Goal: Use online tool/utility: Utilize a website feature to perform a specific function

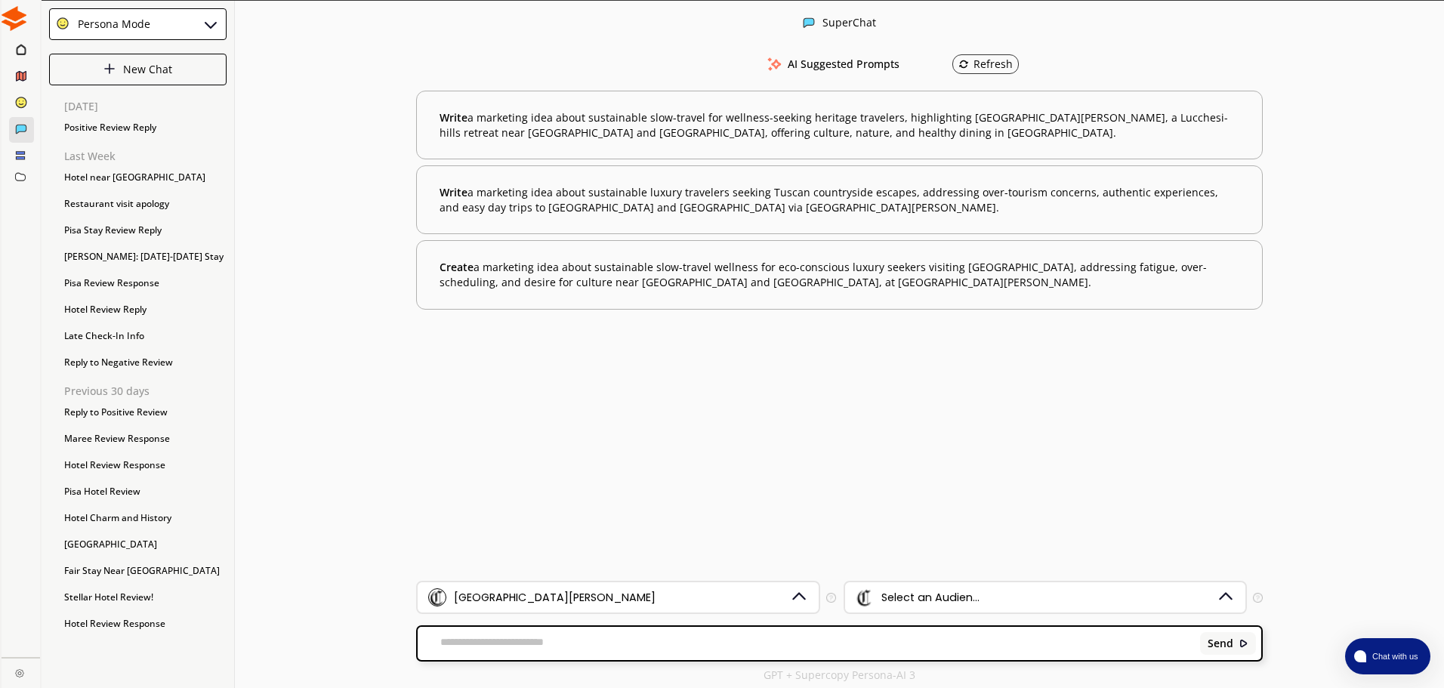
click at [522, 635] on div "Send" at bounding box center [839, 643] width 843 height 33
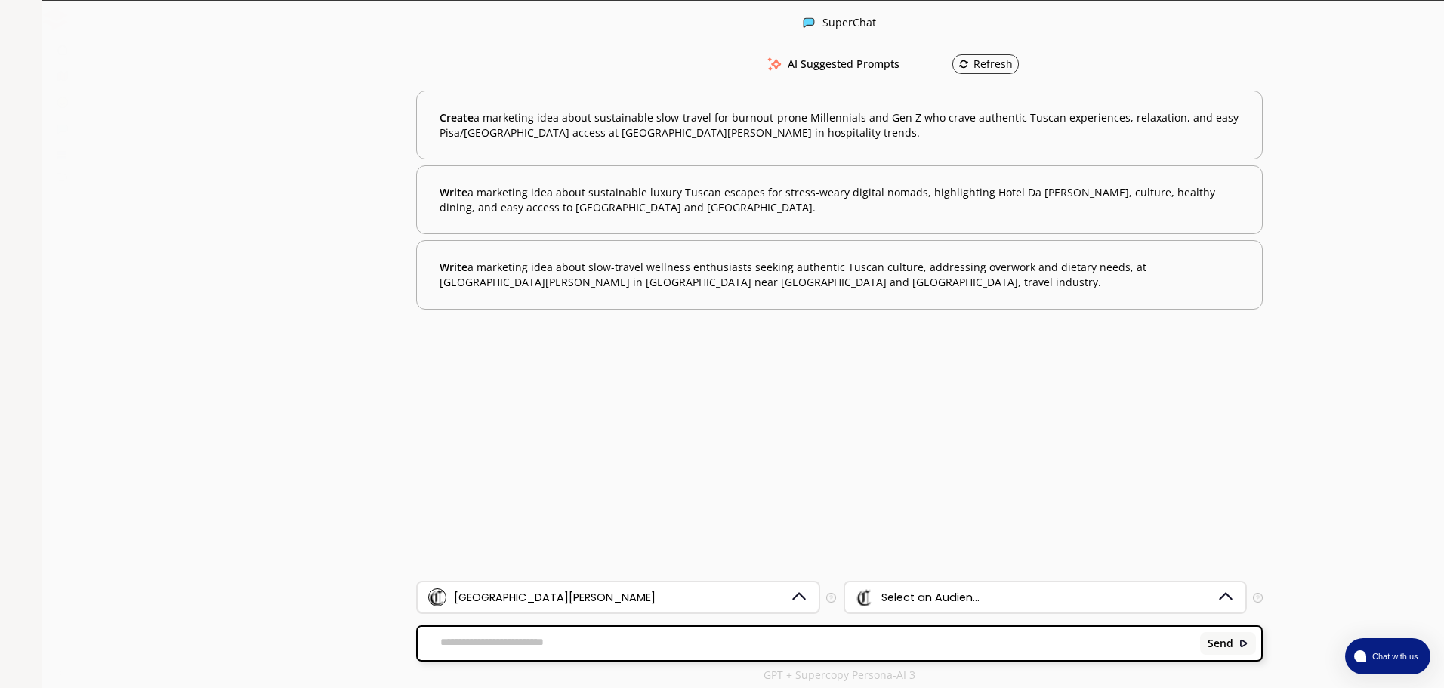
click at [485, 598] on div "[GEOGRAPHIC_DATA][PERSON_NAME]" at bounding box center [555, 597] width 202 height 12
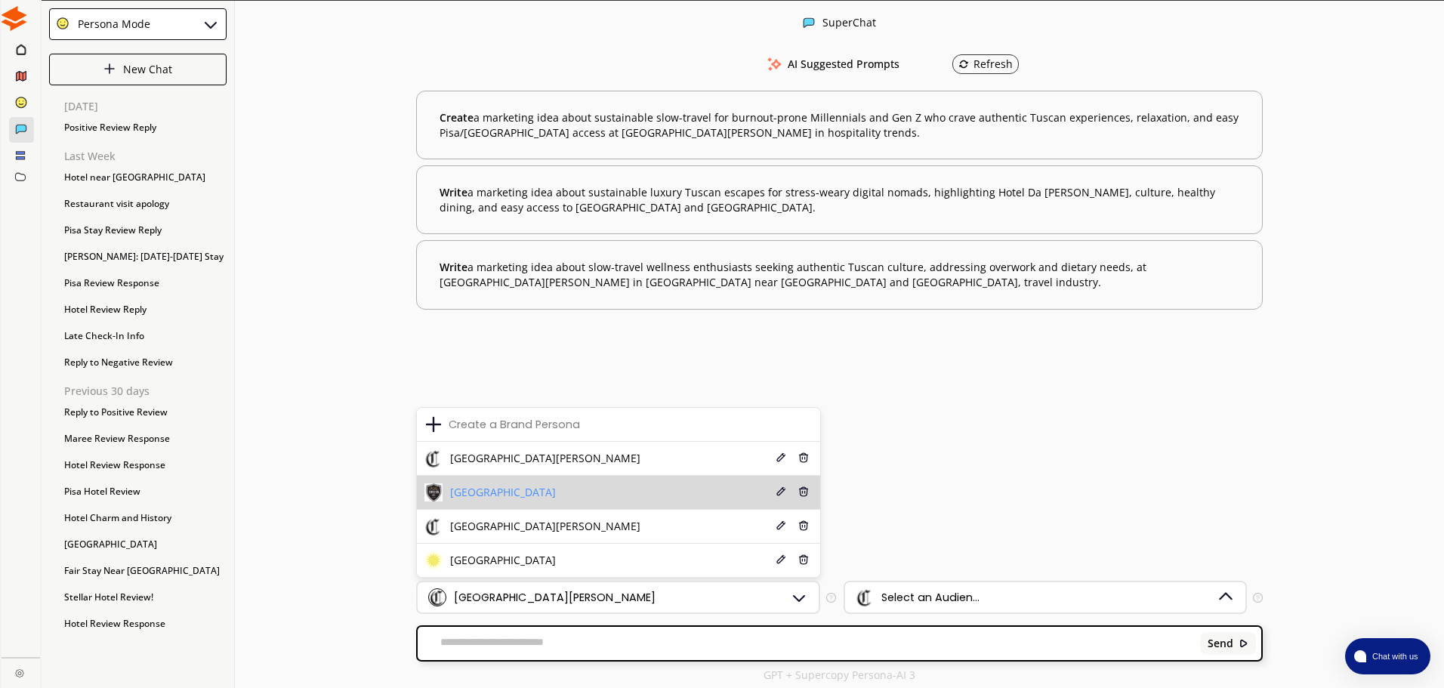
click at [547, 486] on span "[GEOGRAPHIC_DATA]" at bounding box center [503, 492] width 106 height 12
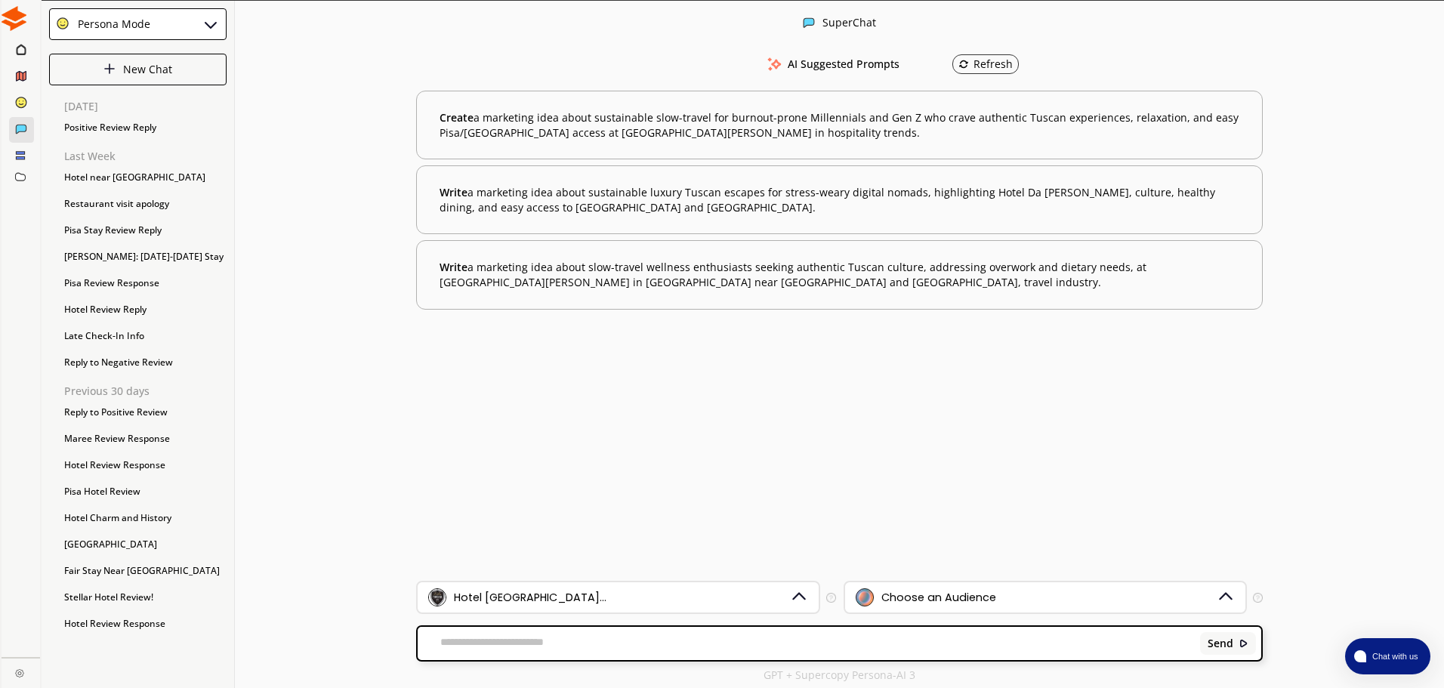
click at [533, 633] on div "Send" at bounding box center [839, 643] width 843 height 33
click at [533, 639] on textarea at bounding box center [806, 643] width 777 height 15
type textarea "*"
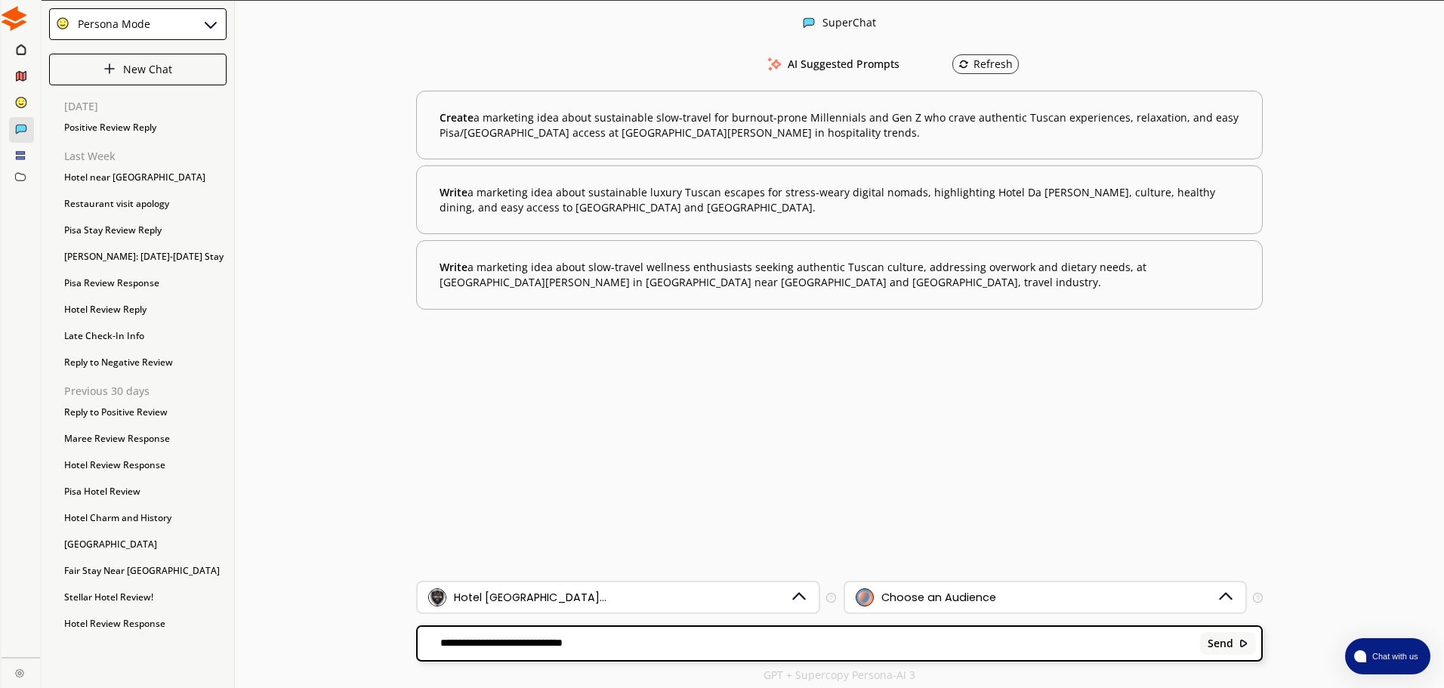
paste textarea "**********"
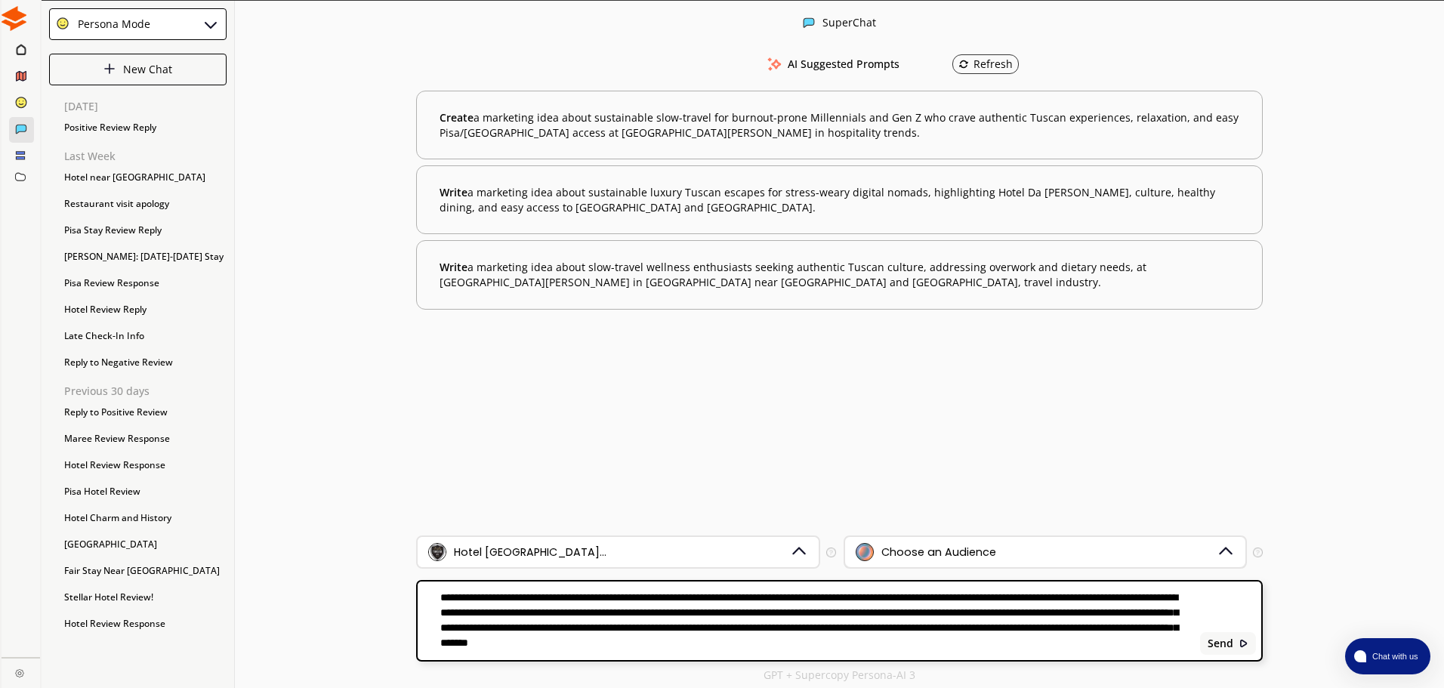
type textarea "**********"
click at [936, 543] on div "Choose an Audience" at bounding box center [1036, 552] width 362 height 18
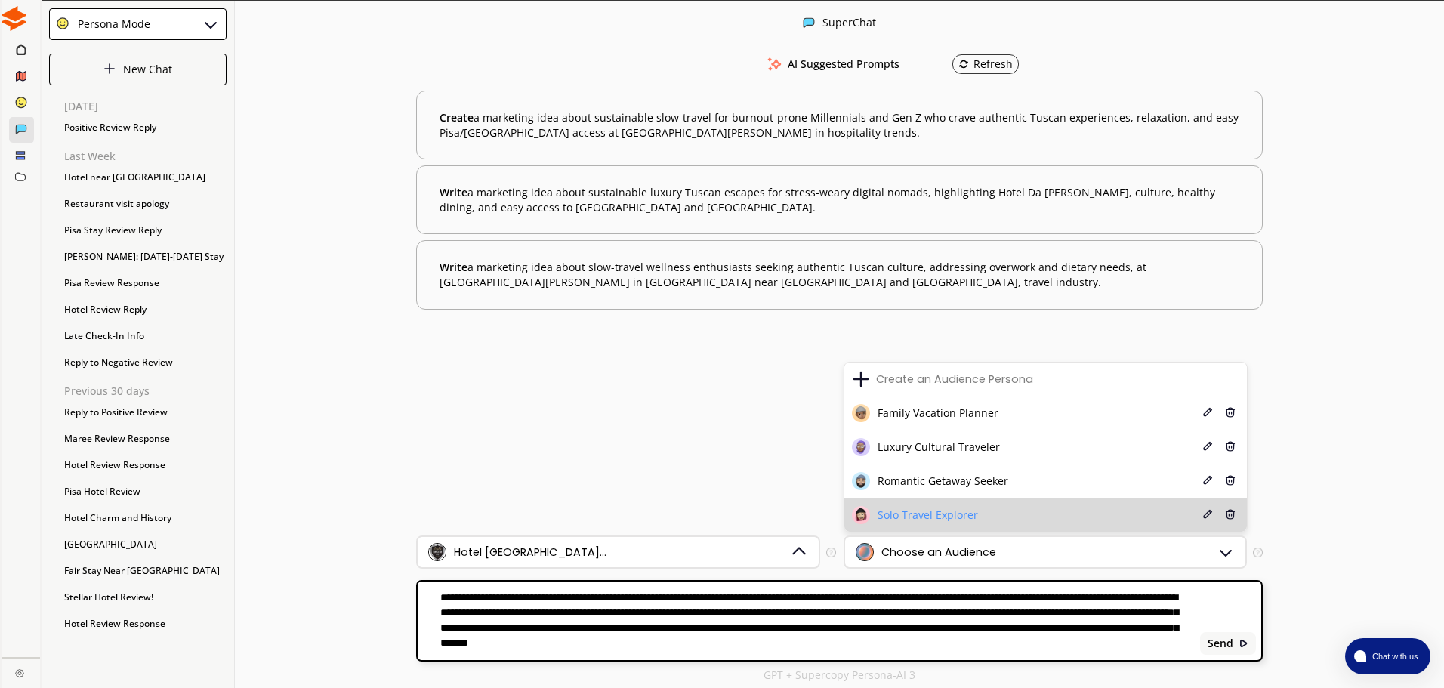
click at [925, 506] on div "Solo Travel Explorer" at bounding box center [915, 515] width 126 height 18
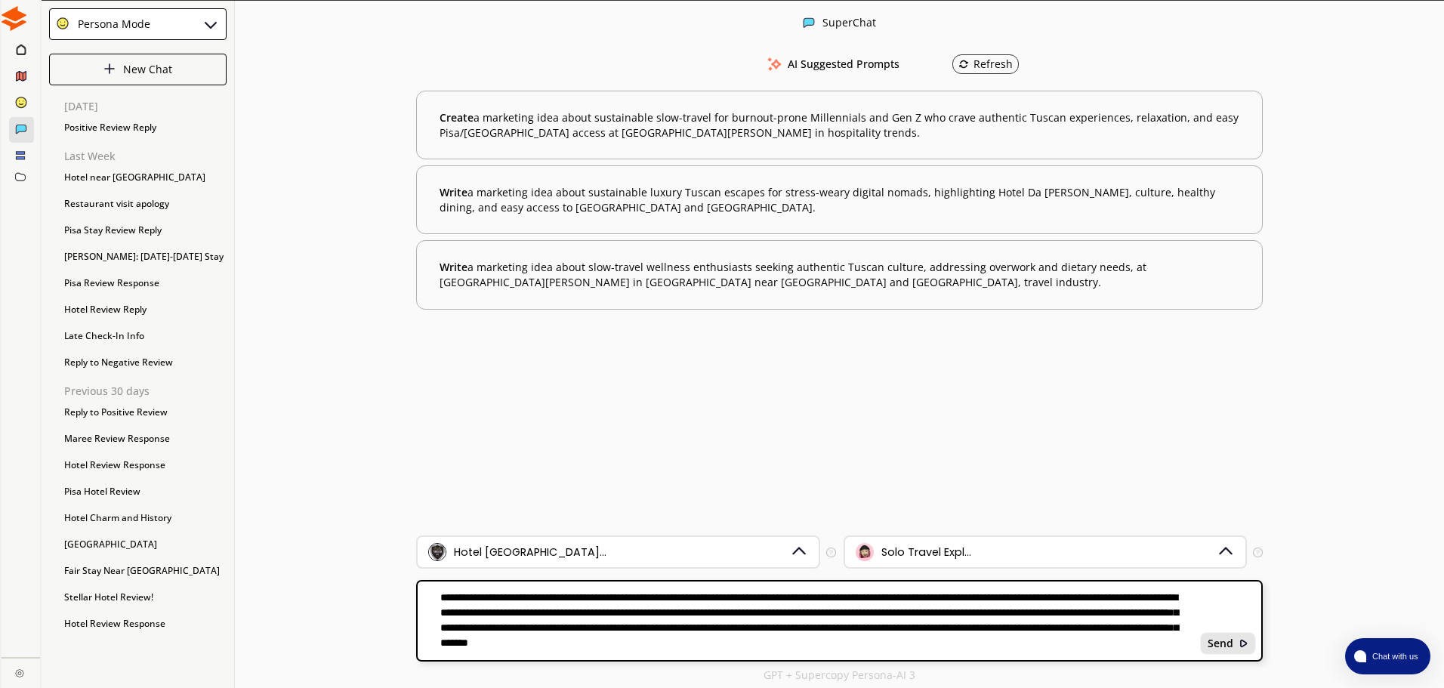
click at [1220, 649] on b "Send" at bounding box center [1220, 643] width 26 height 12
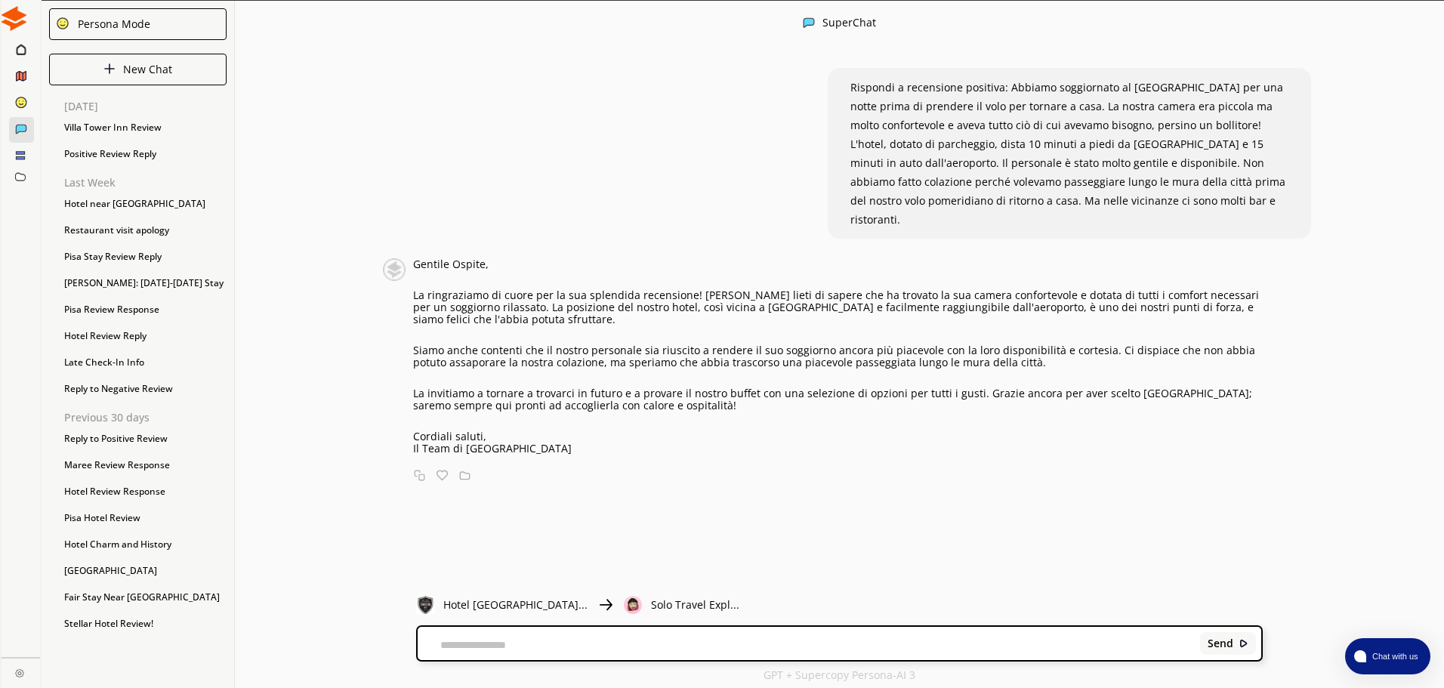
drag, startPoint x: 575, startPoint y: 435, endPoint x: 418, endPoint y: 279, distance: 221.6
click at [418, 279] on div "Gentile Ospite, La ringraziamo di cuore per la sua splendida recensione! [PERSO…" at bounding box center [823, 356] width 880 height 196
copy div "La ringraziamo di cuore per la sua splendida recensione! [PERSON_NAME] lieti di…"
